Goal: Transaction & Acquisition: Subscribe to service/newsletter

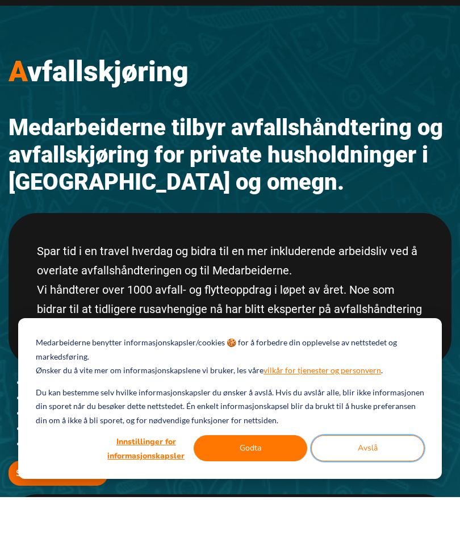
click at [362, 498] on button "Avslå" at bounding box center [368, 485] width 114 height 26
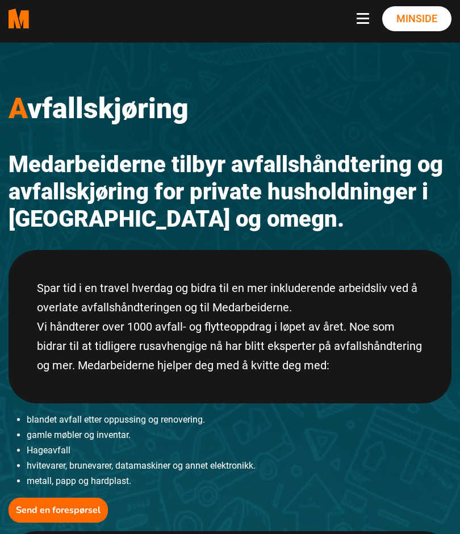
click at [360, 23] on span "Navbar toggle button" at bounding box center [363, 23] width 13 height 2
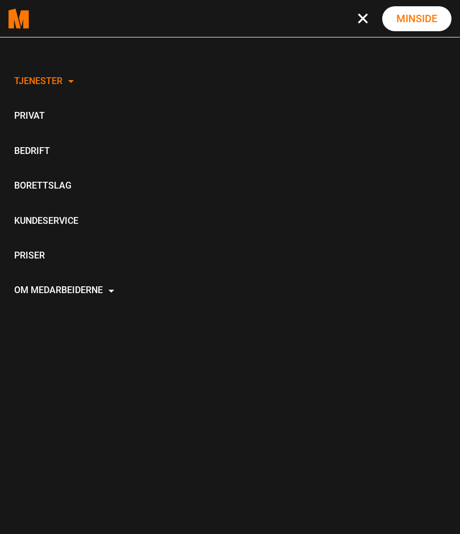
click at [24, 120] on link "Privat" at bounding box center [64, 116] width 111 height 35
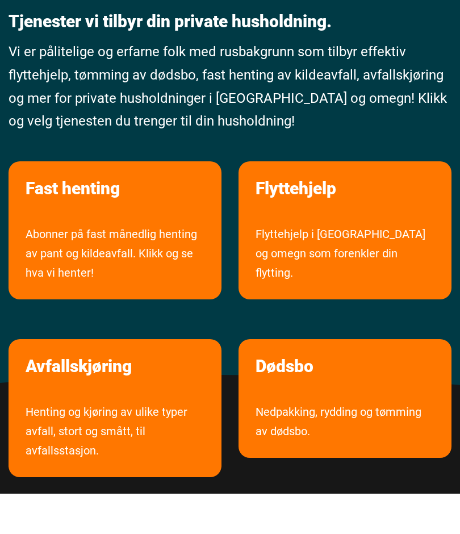
scroll to position [71, 0]
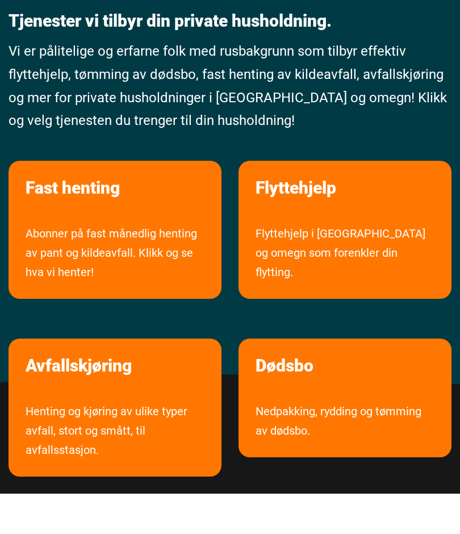
click at [69, 264] on link "Abonner på fast månedlig henting av pant og kildeavfall. Klikk og se hva vi hen…" at bounding box center [115, 301] width 213 height 75
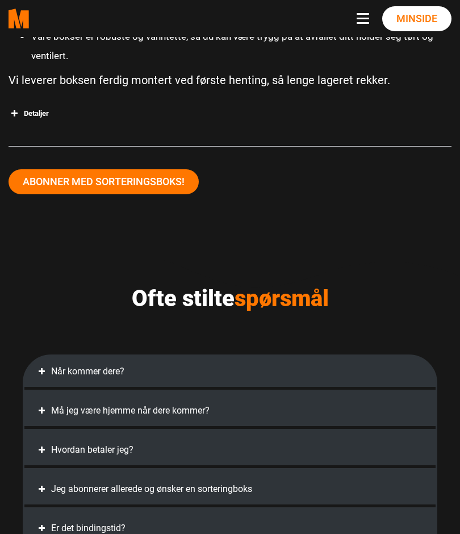
scroll to position [2406, 0]
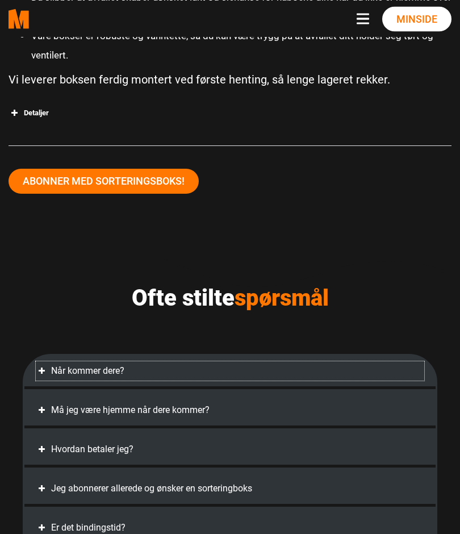
click at [61, 371] on div "Når kommer dere?" at bounding box center [230, 370] width 389 height 19
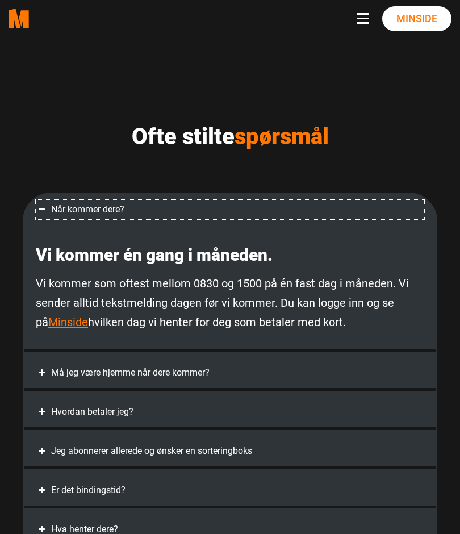
scroll to position [2568, 0]
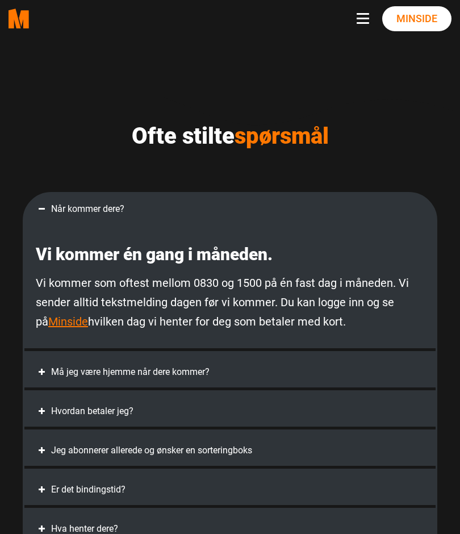
click at [48, 323] on link "Minside" at bounding box center [68, 322] width 40 height 14
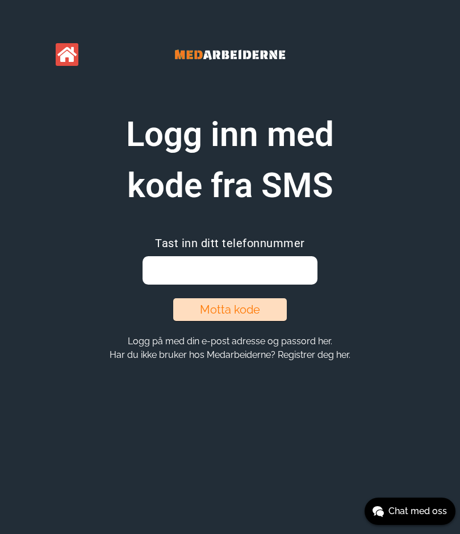
click at [279, 272] on input "email" at bounding box center [230, 270] width 174 height 28
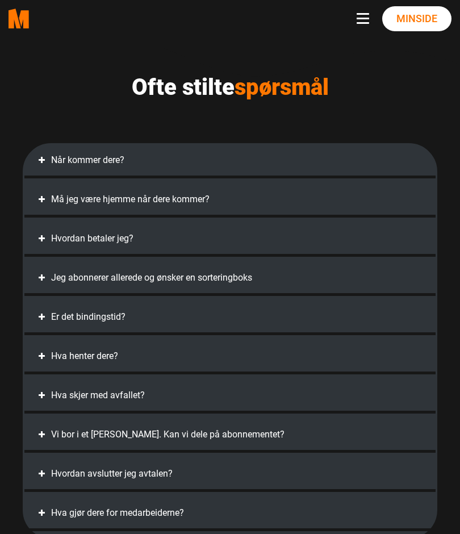
scroll to position [2618, 0]
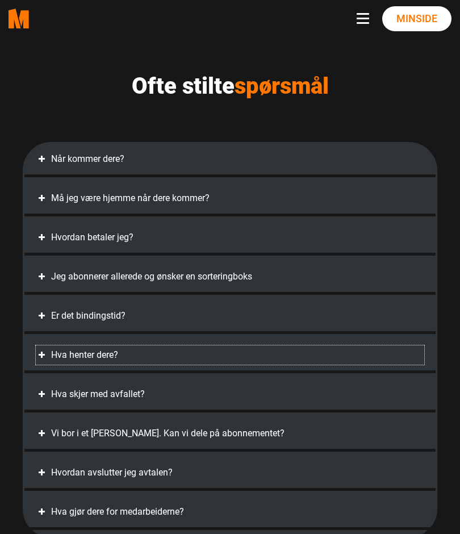
click at [37, 350] on span at bounding box center [41, 355] width 11 height 11
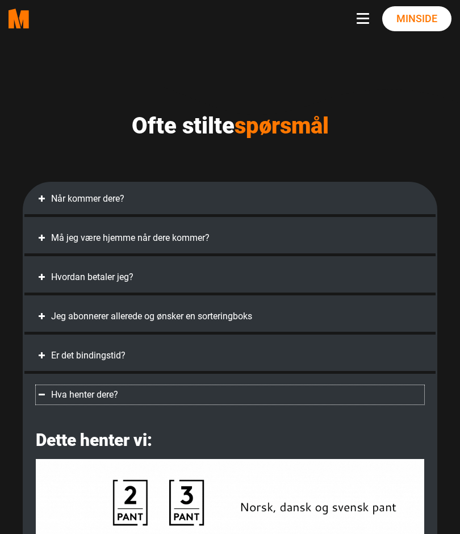
scroll to position [2575, 0]
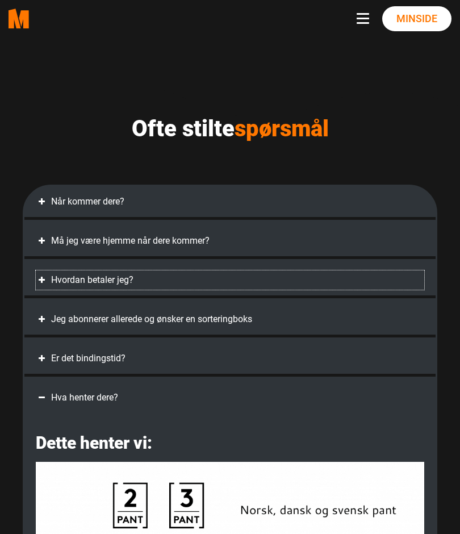
click at [43, 281] on span at bounding box center [41, 280] width 11 height 11
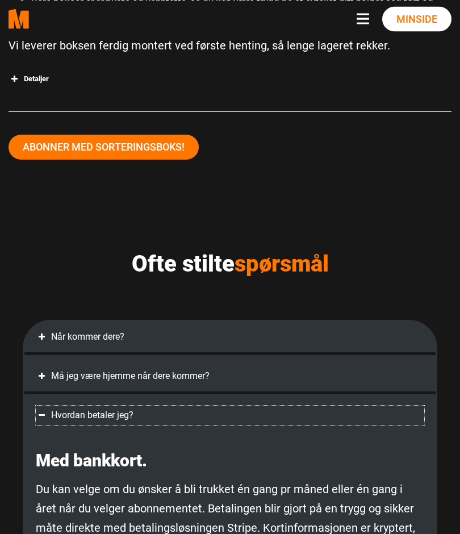
scroll to position [2460, 0]
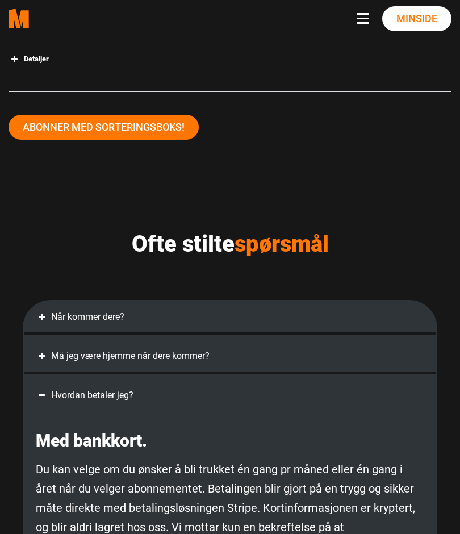
click at [34, 314] on div "Når kommer dere? Vi kommer én gang i måneden. Vi kommer som oftest mellom 0830 …" at bounding box center [229, 319] width 411 height 34
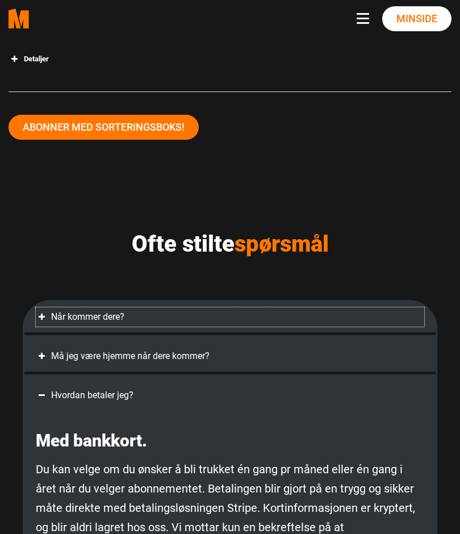
click at [40, 318] on span at bounding box center [41, 316] width 11 height 11
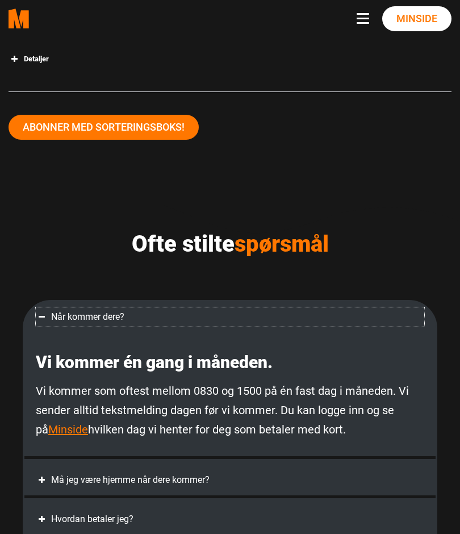
scroll to position [2445, 0]
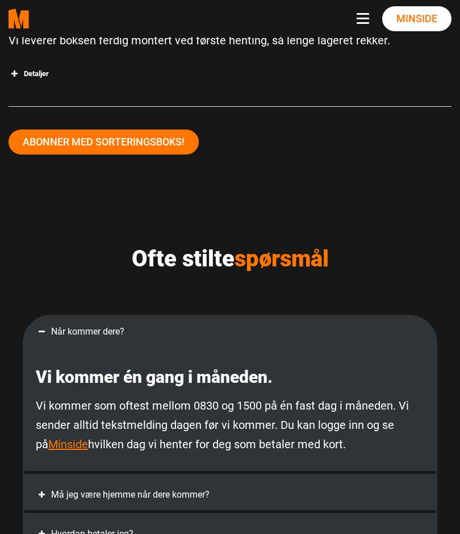
click at [48, 443] on link "Minside" at bounding box center [68, 445] width 40 height 14
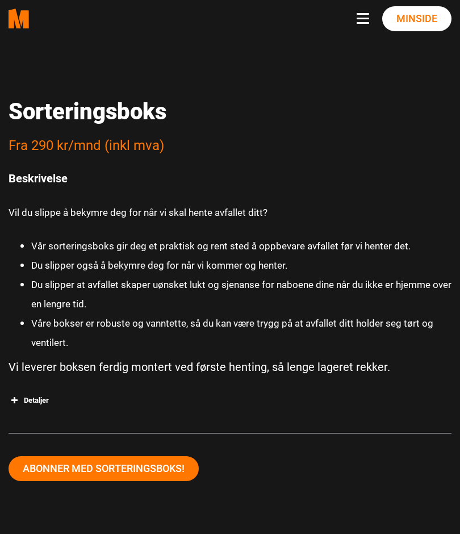
scroll to position [2124, 0]
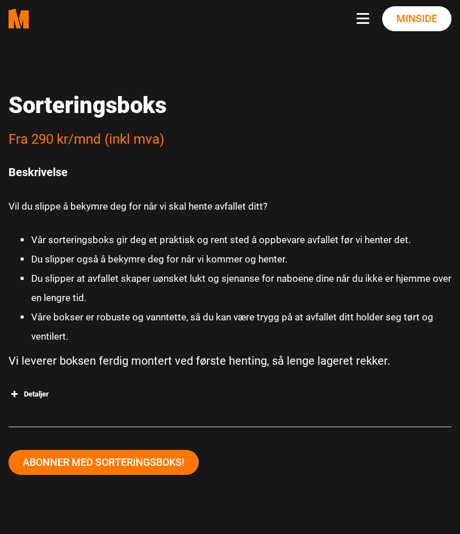
click at [159, 458] on link "Abonner med sorteringsboks!" at bounding box center [104, 462] width 190 height 25
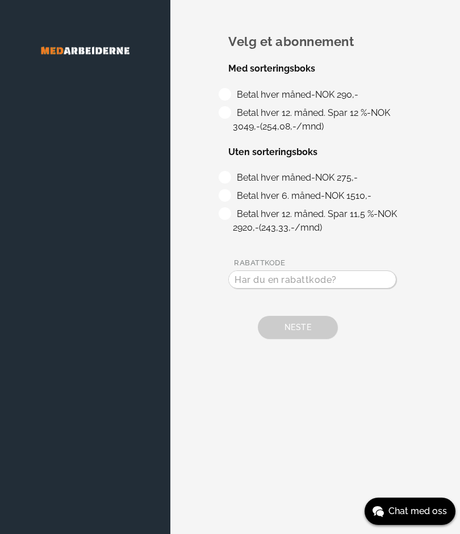
click at [431, 445] on div "Velg et abonnement Med sorteringsboks Betal hver måned - NOK 290,- Betal hver 1…" at bounding box center [230, 267] width 460 height 534
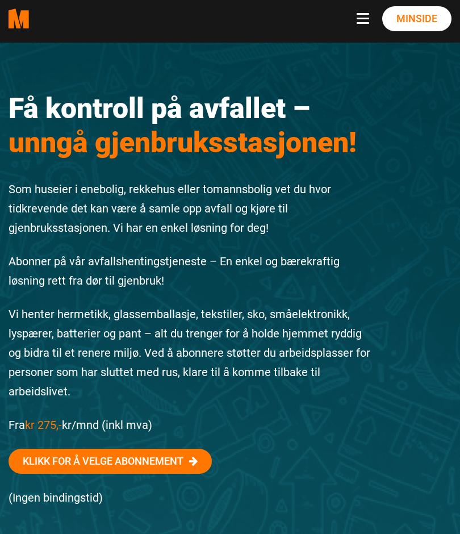
scroll to position [2125, 0]
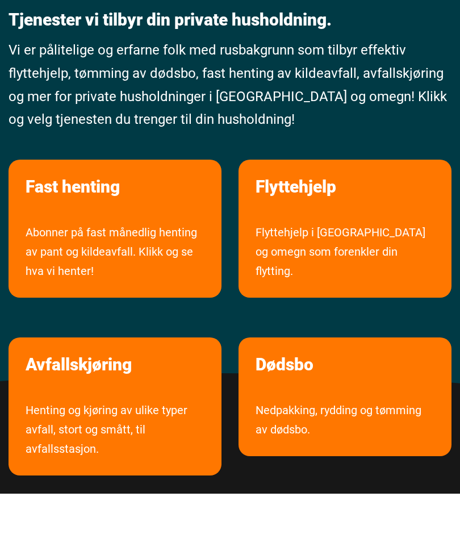
scroll to position [82, 0]
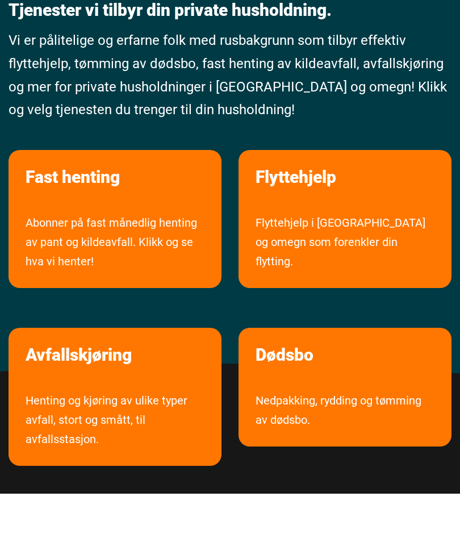
click at [296, 431] on link "Nedpakking, rydding og tømming av dødsbo." at bounding box center [345, 459] width 213 height 56
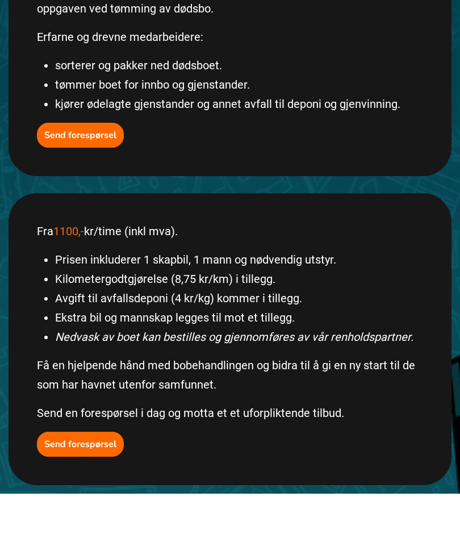
scroll to position [205, 0]
